Goal: Book appointment/travel/reservation

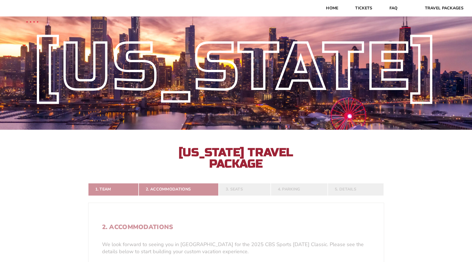
scroll to position [85, 0]
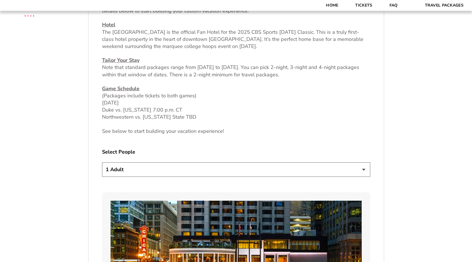
scroll to position [284, 0]
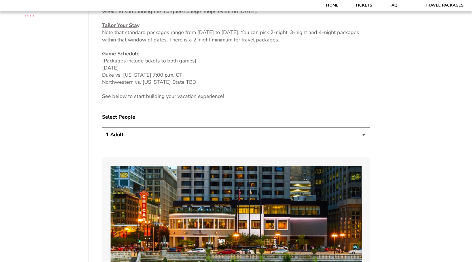
click at [189, 132] on select "1 Adult 2 Adults 3 Adults 4 Adults 2 Adults + 1 Child 2 Adults + 2 Children 2 A…" at bounding box center [236, 134] width 268 height 14
click at [102, 127] on select "1 Adult 2 Adults 3 Adults 4 Adults 2 Adults + 1 Child 2 Adults + 2 Children 2 A…" at bounding box center [236, 134] width 268 height 14
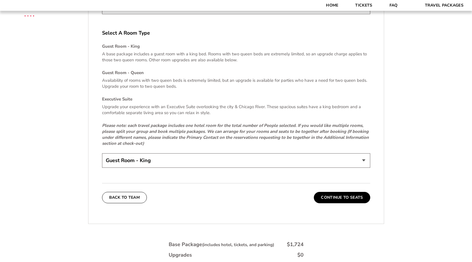
scroll to position [851, 0]
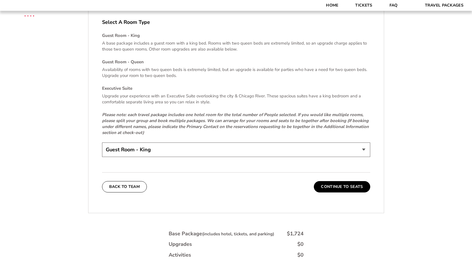
drag, startPoint x: 121, startPoint y: 166, endPoint x: 135, endPoint y: 159, distance: 15.9
click at [140, 155] on select "Guest Room - King Guest Room - Queen (+$95 per night) Executive Suite (+$315 pe…" at bounding box center [236, 149] width 268 height 14
click at [144, 155] on select "Guest Room - King Guest Room - Queen (+$95 per night) Executive Suite (+$315 pe…" at bounding box center [236, 149] width 268 height 14
drag, startPoint x: 254, startPoint y: 177, endPoint x: 259, endPoint y: 174, distance: 6.0
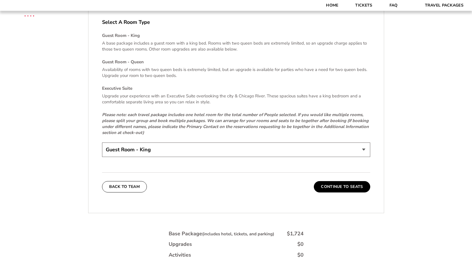
click at [255, 177] on div "Back To Team Continue To Seats" at bounding box center [236, 182] width 268 height 20
drag, startPoint x: 345, startPoint y: 187, endPoint x: 269, endPoint y: 172, distance: 77.3
click at [280, 174] on div "Back To Team Continue To Seats" at bounding box center [236, 182] width 268 height 20
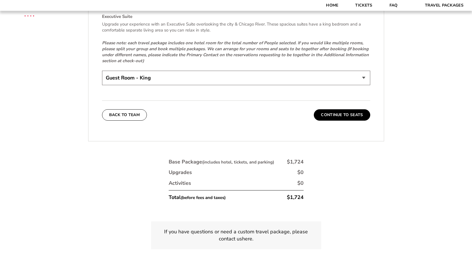
scroll to position [920, 0]
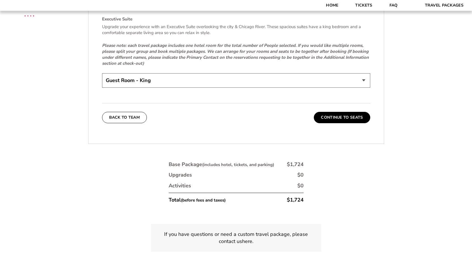
click at [203, 79] on select "Guest Room - King Guest Room - Queen (+$95 per night) Executive Suite (+$315 pe…" at bounding box center [236, 80] width 268 height 14
click at [222, 83] on select "Guest Room - King Guest Room - Queen (+$95 per night) Executive Suite (+$315 pe…" at bounding box center [236, 80] width 268 height 14
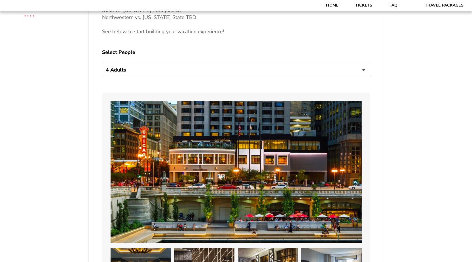
scroll to position [296, 0]
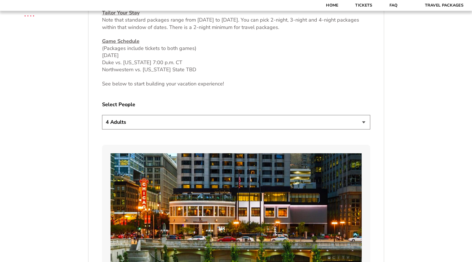
click at [197, 126] on select "1 Adult 2 Adults 3 Adults 4 Adults 2 Adults + 1 Child 2 Adults + 2 Children 2 A…" at bounding box center [236, 122] width 268 height 14
select select "2 Adults"
click at [102, 115] on select "1 Adult 2 Adults 3 Adults 4 Adults 2 Adults + 1 Child 2 Adults + 2 Children 2 A…" at bounding box center [236, 122] width 268 height 14
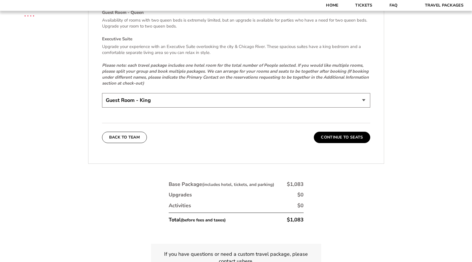
scroll to position [892, 0]
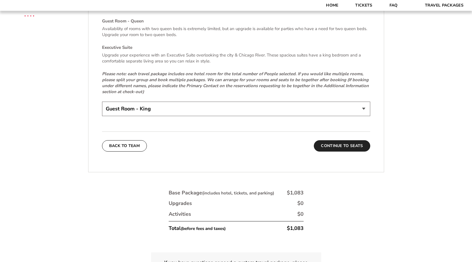
click at [338, 149] on button "Continue To Seats" at bounding box center [342, 145] width 56 height 11
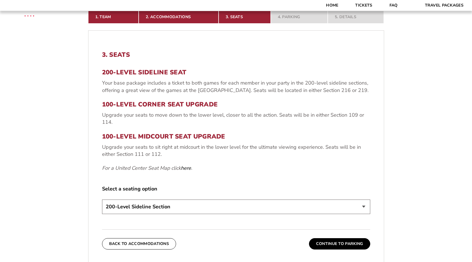
scroll to position [209, 0]
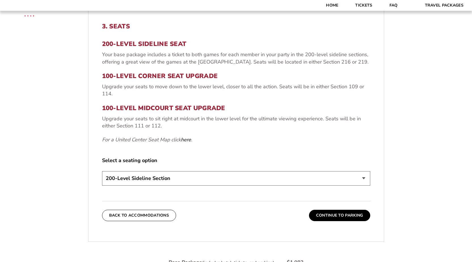
click at [221, 180] on select "200-Level Sideline Section 100-Level Corner Seat Upgrade (+$80 per person) 100-…" at bounding box center [236, 178] width 268 height 14
click at [237, 152] on div "3. Seats 200-Level Sideline Seat Your base package includes a ticket to both ga…" at bounding box center [236, 105] width 268 height 165
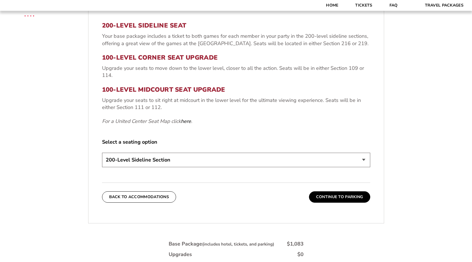
scroll to position [237, 0]
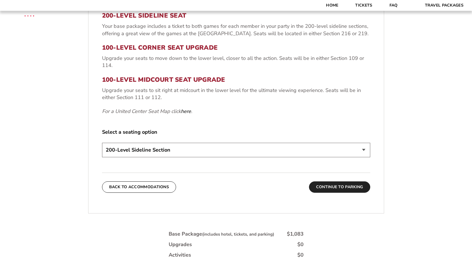
click at [320, 191] on button "Continue To Parking" at bounding box center [339, 186] width 61 height 11
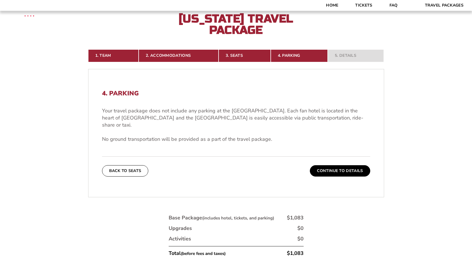
scroll to position [152, 0]
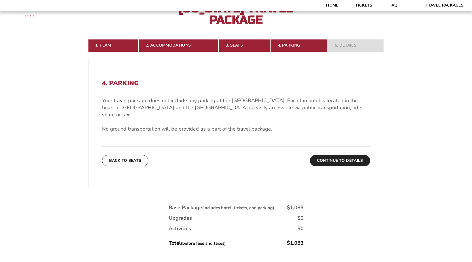
click at [327, 157] on button "Continue To Details" at bounding box center [340, 160] width 60 height 11
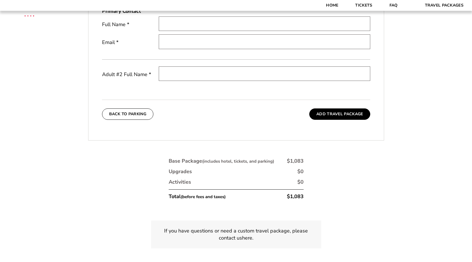
scroll to position [255, 0]
